Goal: Task Accomplishment & Management: Complete application form

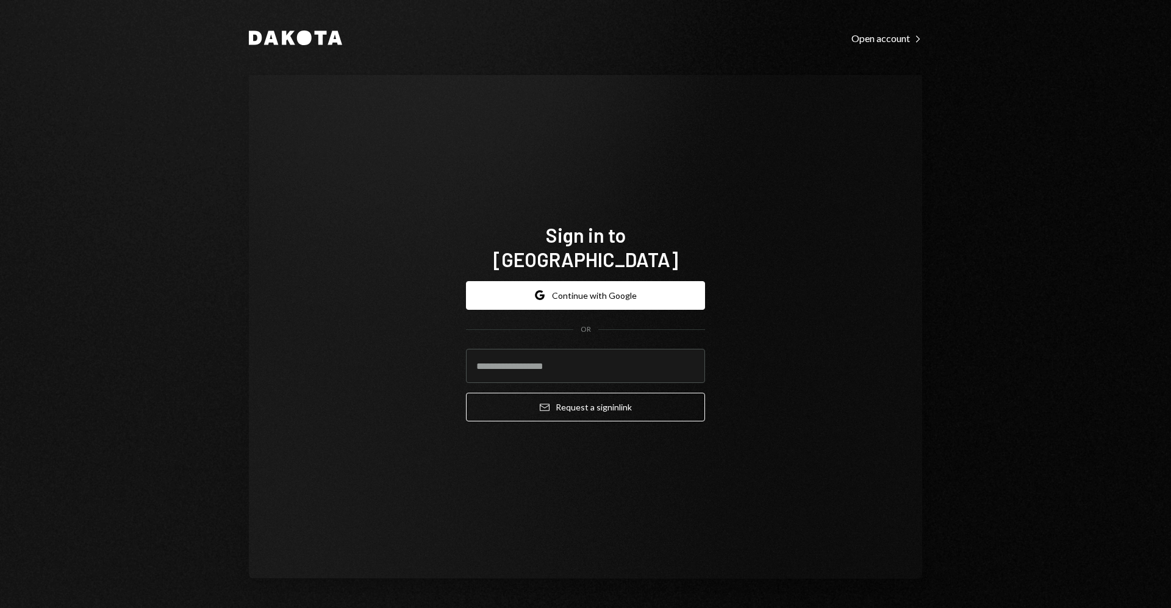
click at [573, 309] on form "Google Continue with Google OR Email Request a sign in link" at bounding box center [585, 351] width 239 height 141
click at [571, 293] on button "Google Continue with Google" at bounding box center [585, 295] width 239 height 29
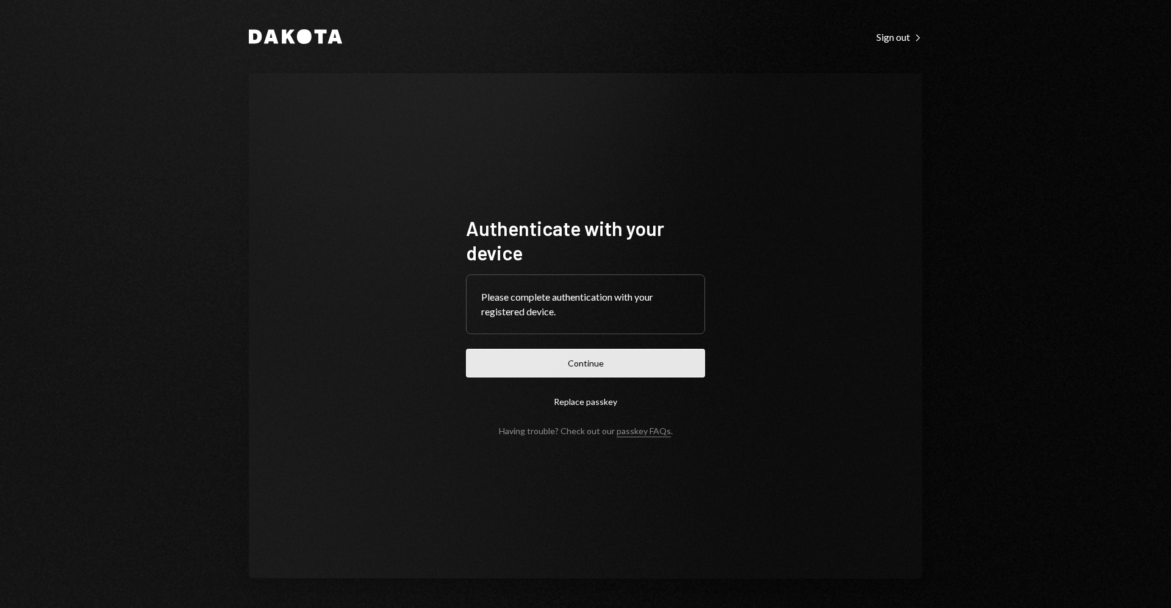
click at [669, 351] on button "Continue" at bounding box center [585, 363] width 239 height 29
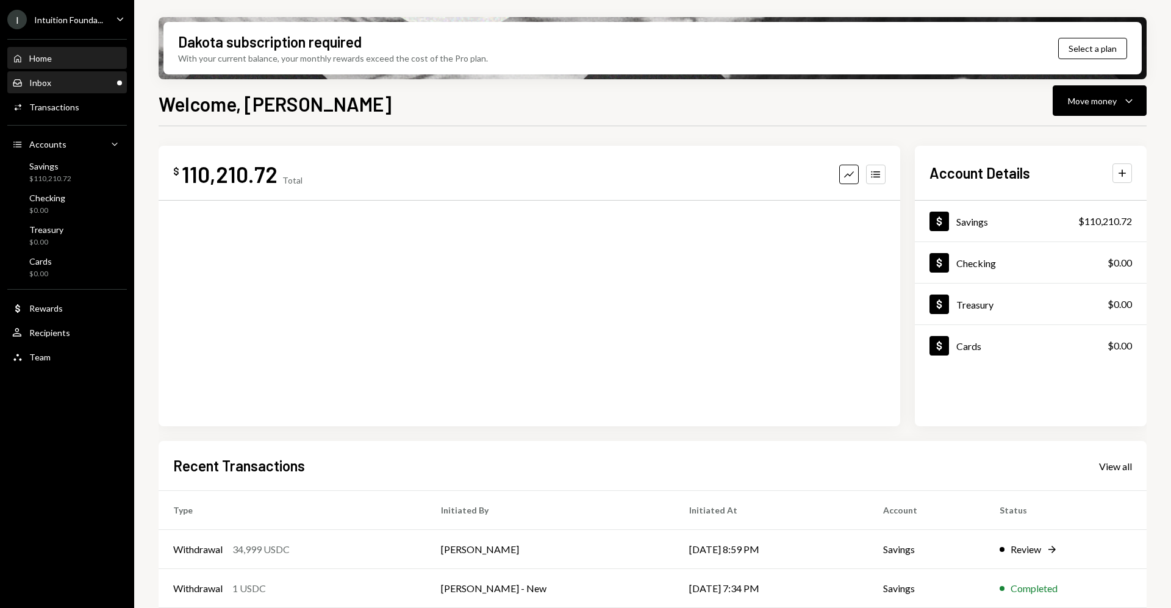
click at [66, 80] on div "Inbox Inbox" at bounding box center [67, 82] width 110 height 11
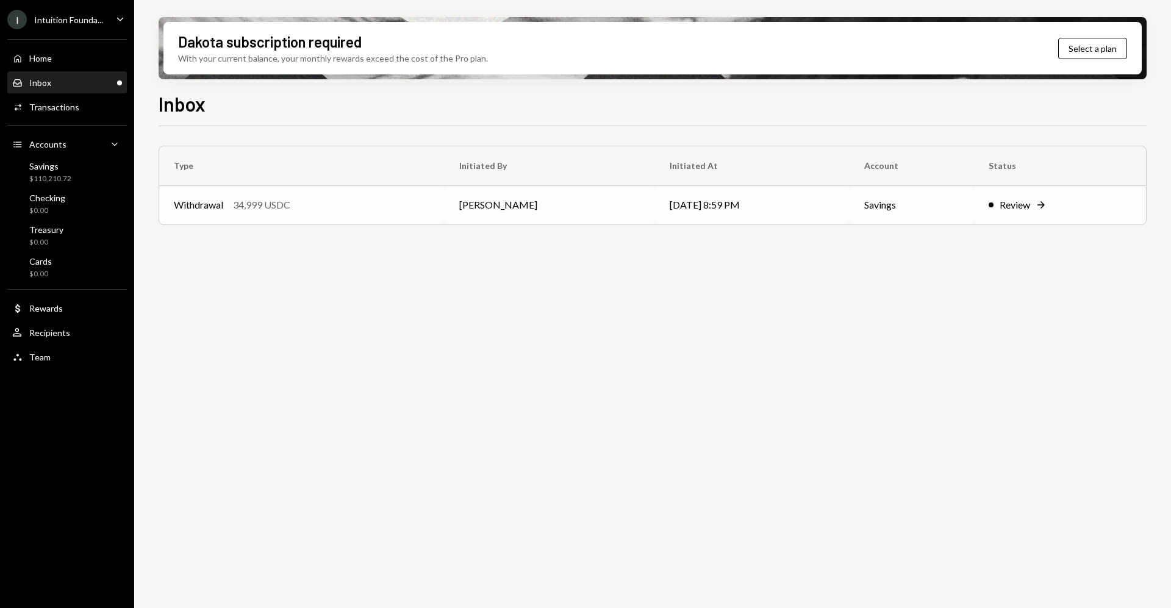
click at [1019, 201] on div "Review" at bounding box center [1015, 205] width 30 height 15
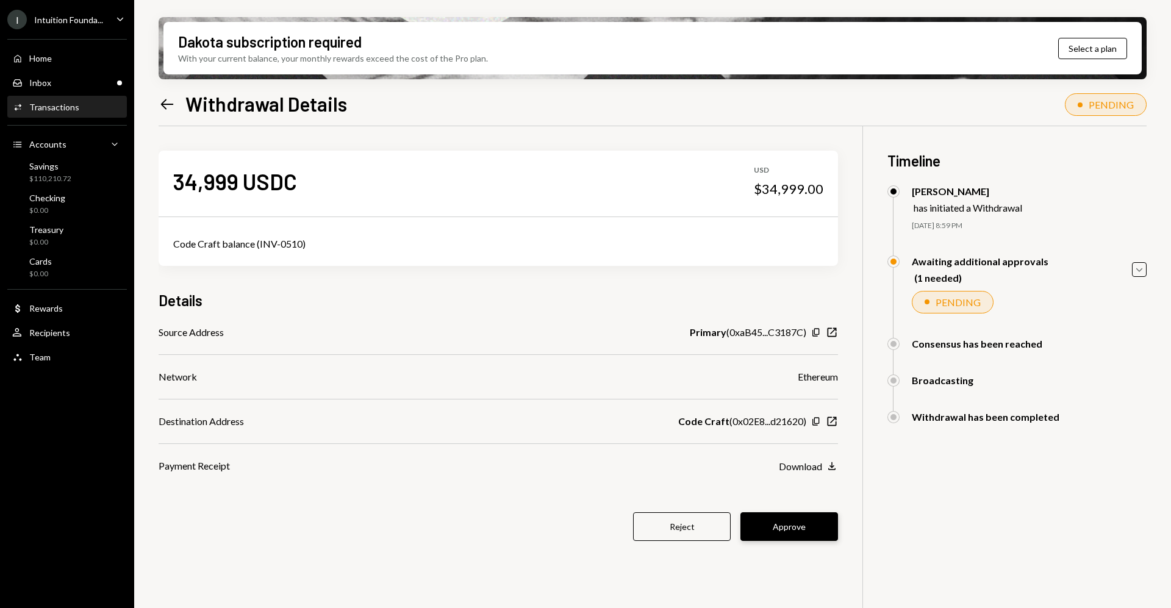
click at [814, 523] on button "Approve" at bounding box center [789, 526] width 98 height 29
